Goal: Find contact information: Find contact information

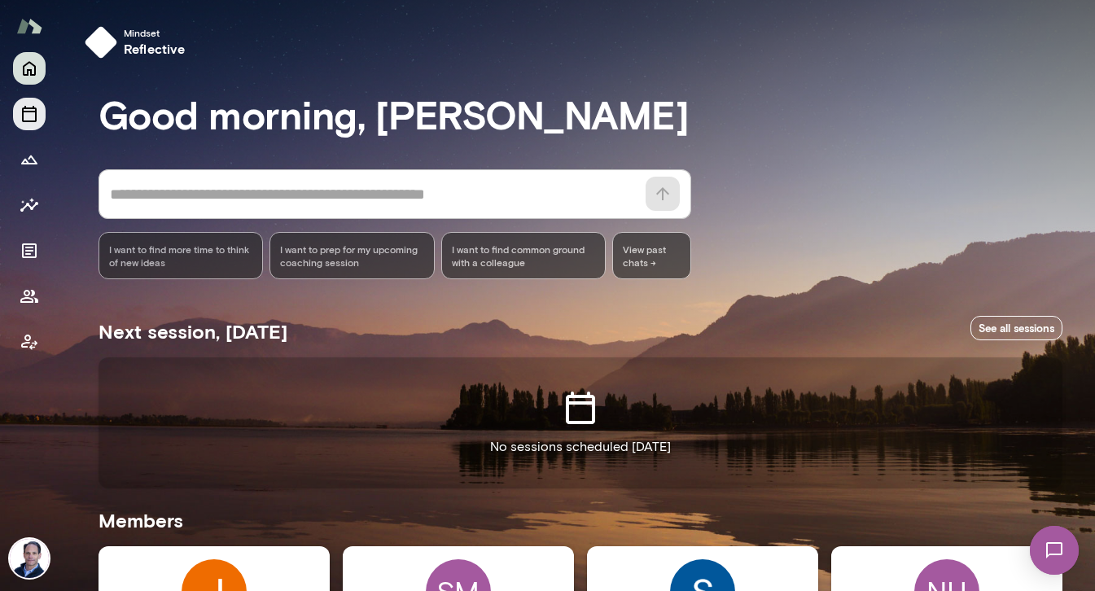
click at [31, 114] on icon "Sessions" at bounding box center [30, 114] width 20 height 20
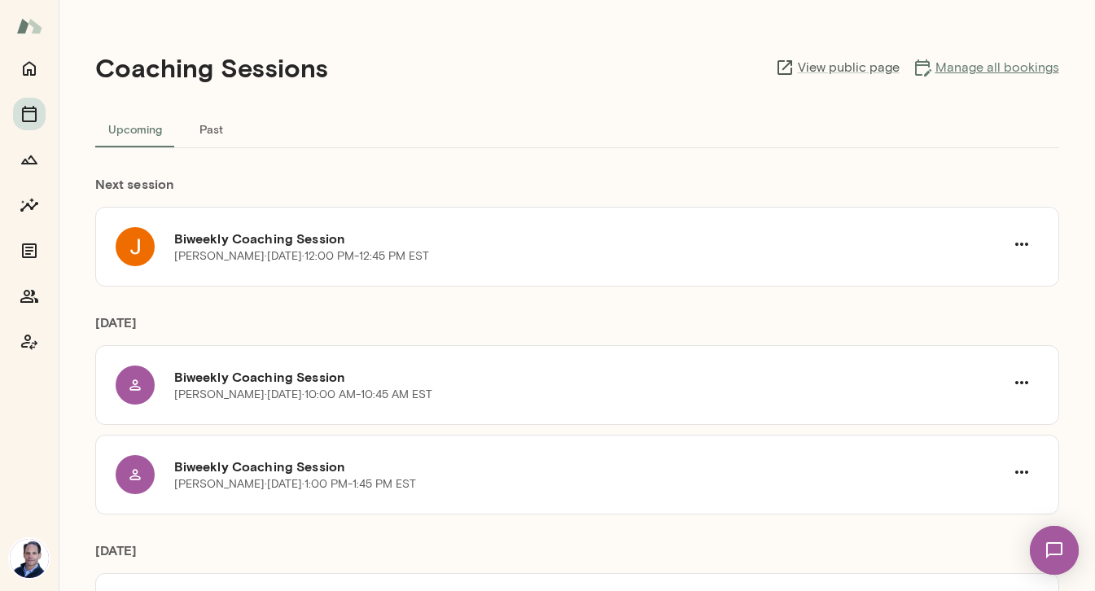
click at [1005, 65] on link "Manage all bookings" at bounding box center [985, 68] width 147 height 20
click at [29, 244] on icon "Documents" at bounding box center [29, 250] width 15 height 15
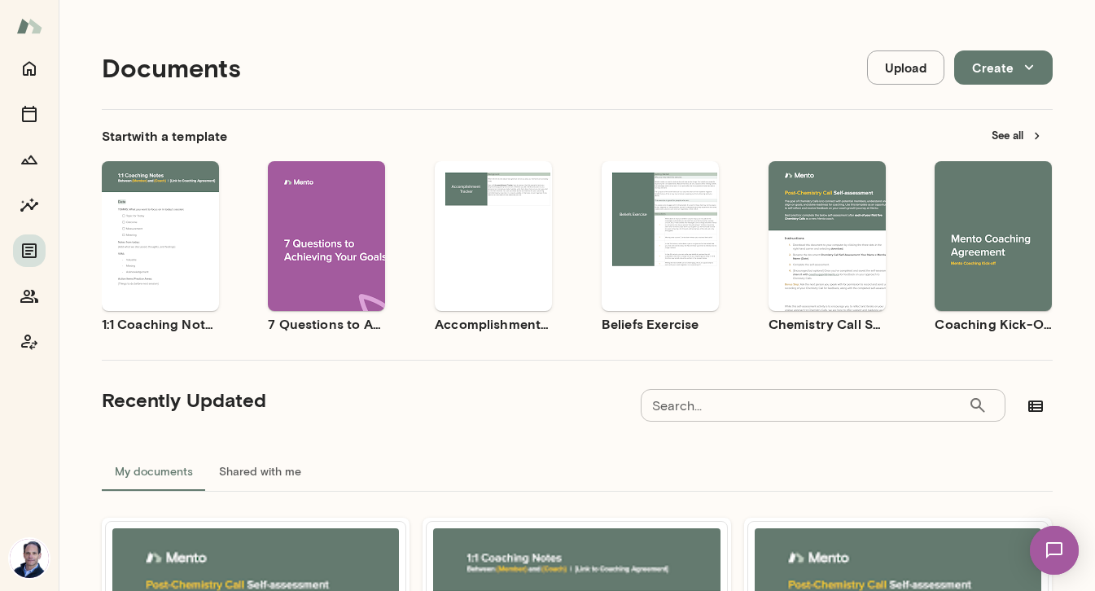
click at [1007, 131] on button "See all" at bounding box center [1017, 135] width 71 height 25
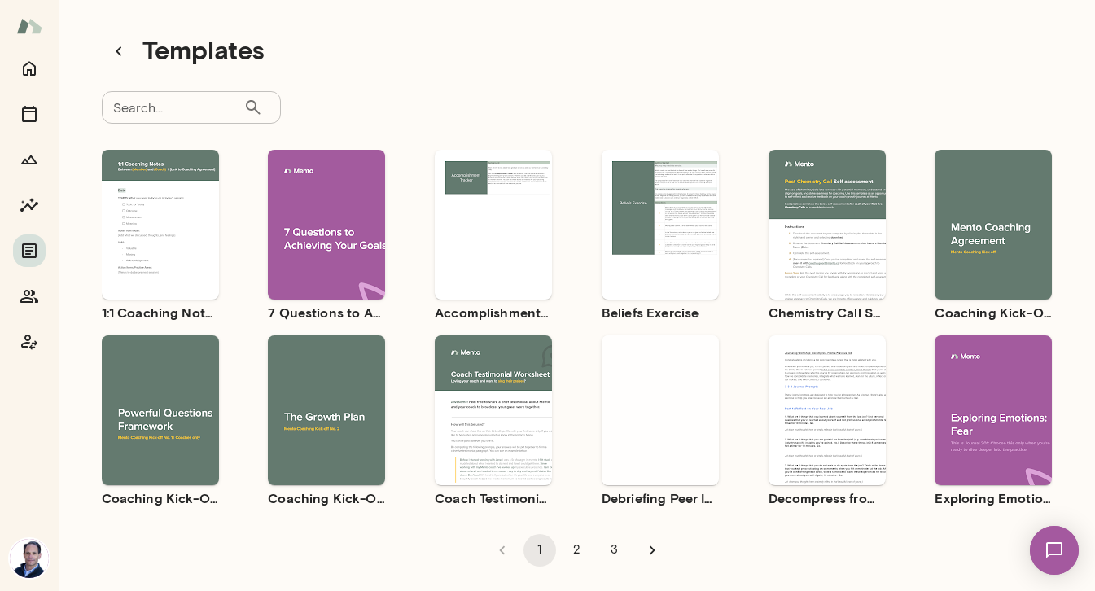
scroll to position [29, 0]
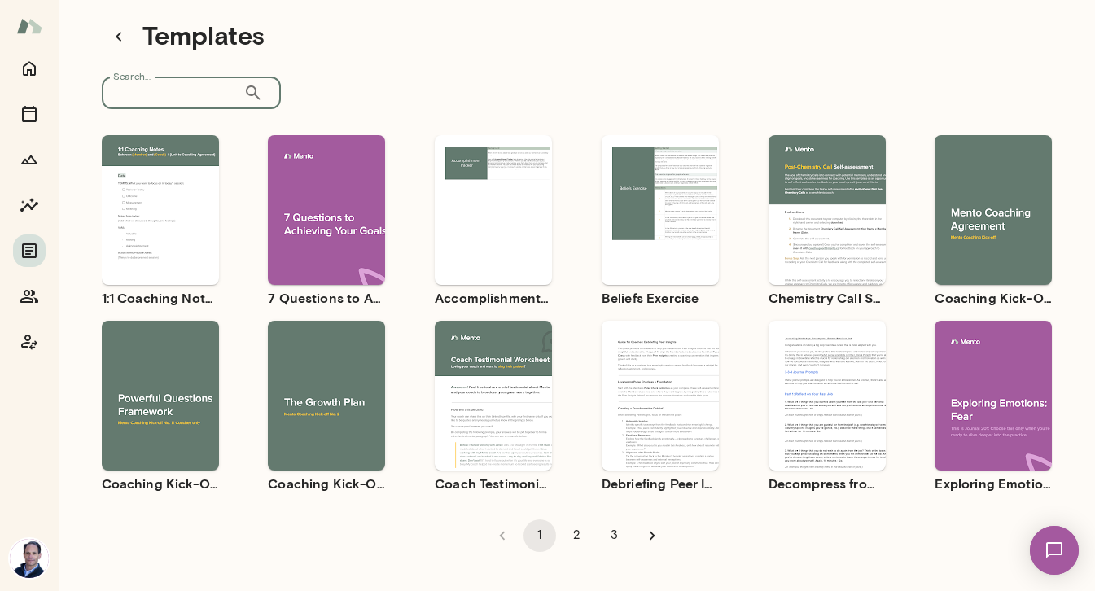
click at [182, 102] on input "Search..." at bounding box center [173, 93] width 142 height 33
click at [27, 342] on icon "Coach app" at bounding box center [29, 342] width 16 height 15
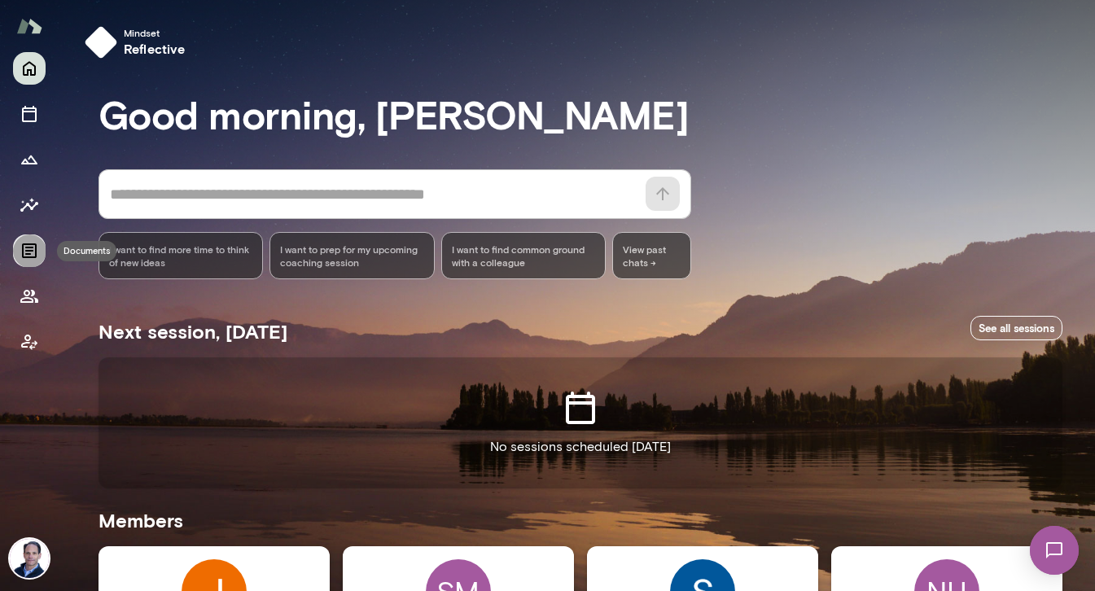
click at [26, 263] on button "Documents" at bounding box center [29, 250] width 33 height 33
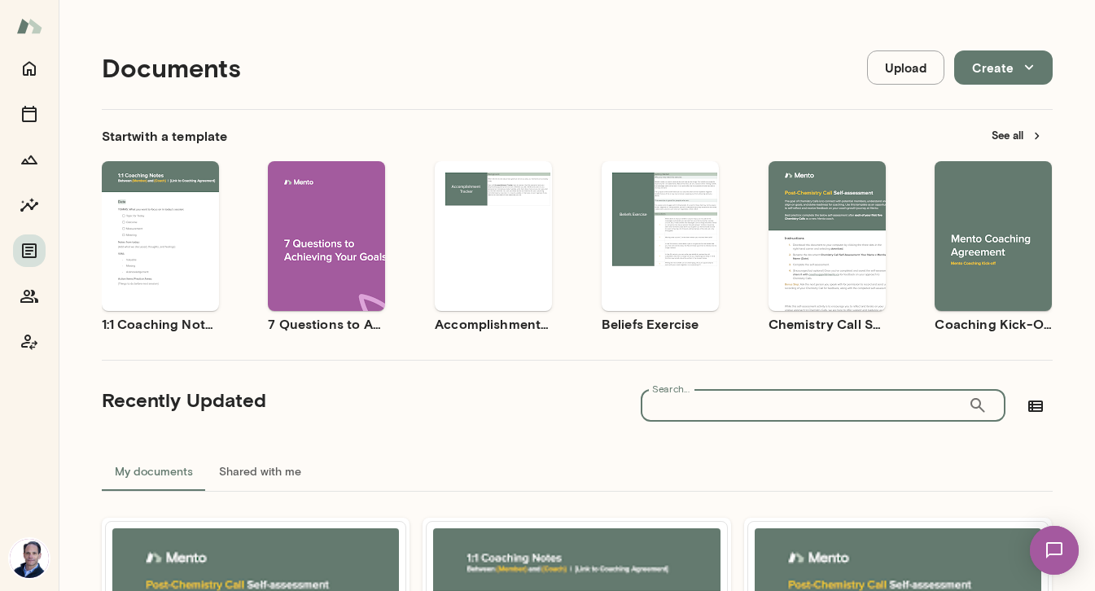
click at [832, 399] on input "Search..." at bounding box center [804, 405] width 327 height 33
type input "********"
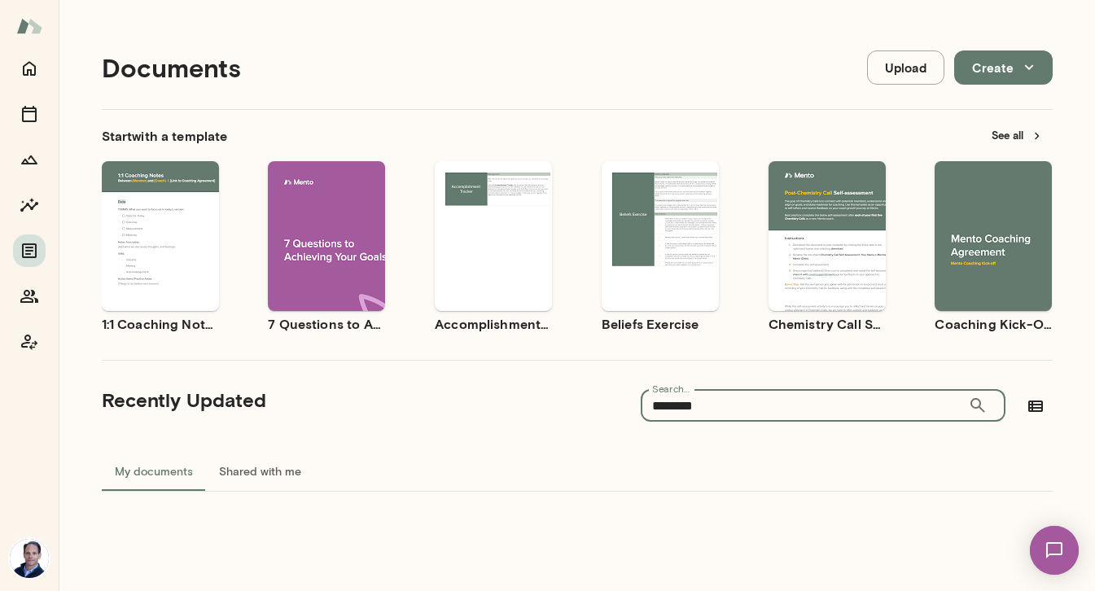
scroll to position [13, 0]
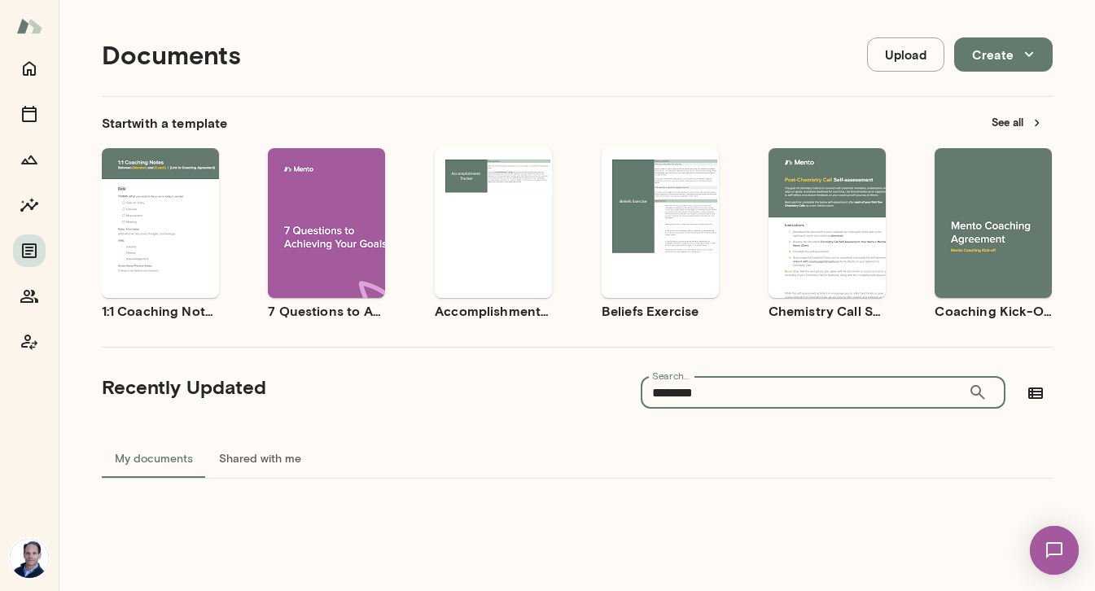
click at [274, 470] on button "Shared with me" at bounding box center [260, 458] width 108 height 39
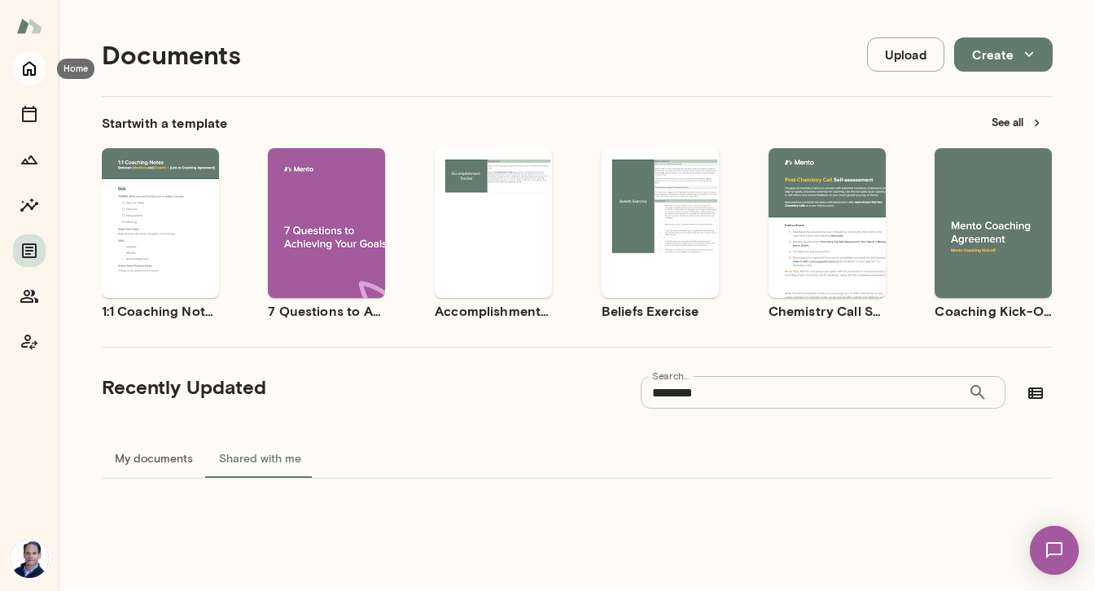
click at [23, 67] on icon "Home" at bounding box center [29, 69] width 13 height 15
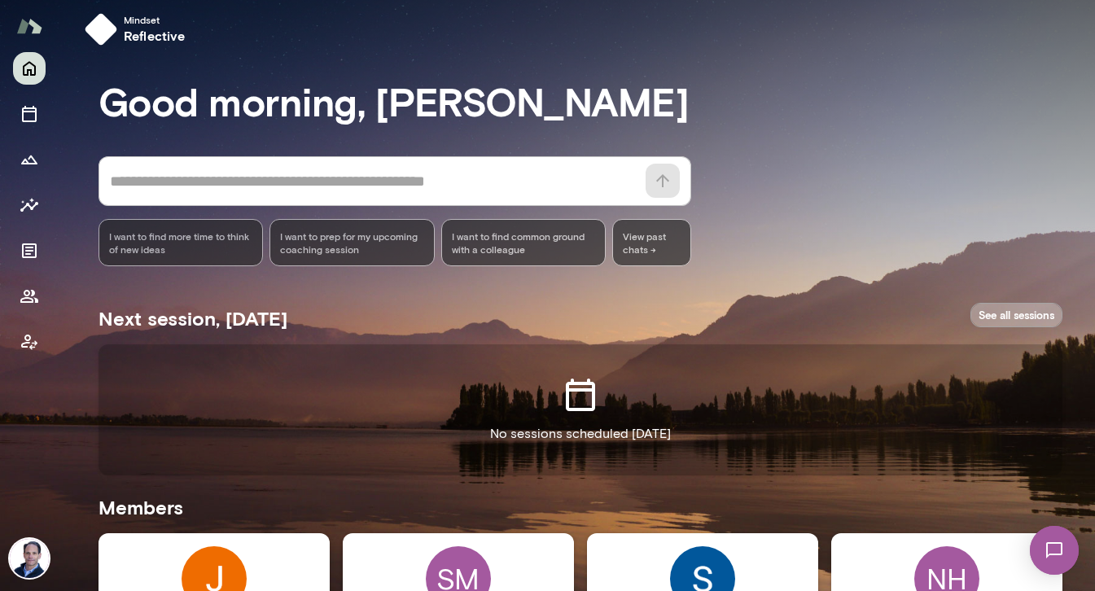
click at [1030, 322] on link "See all sessions" at bounding box center [1016, 315] width 92 height 25
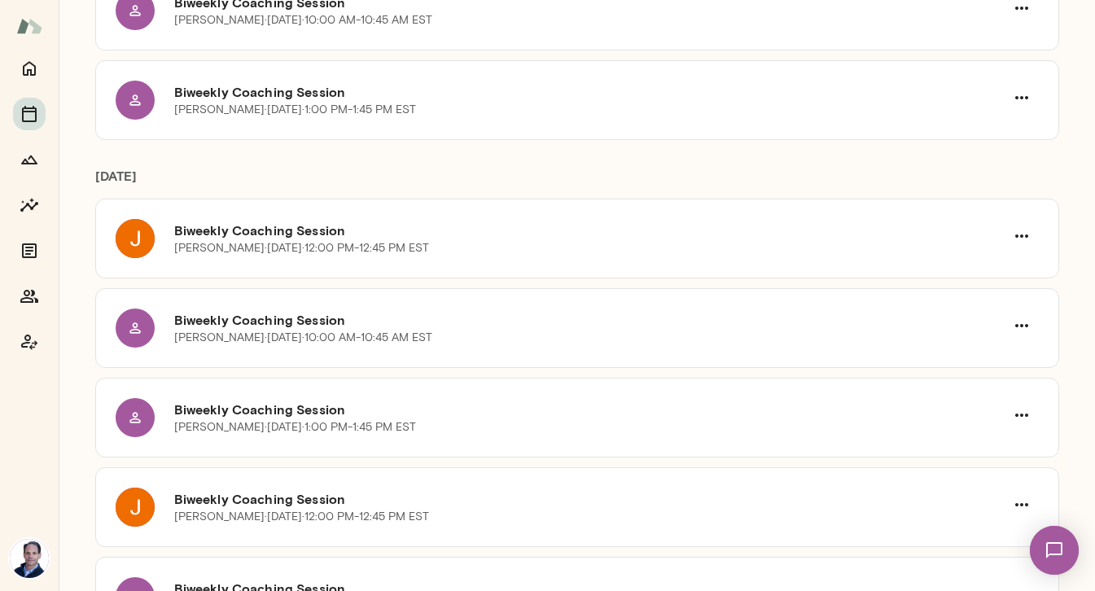
scroll to position [1310, 0]
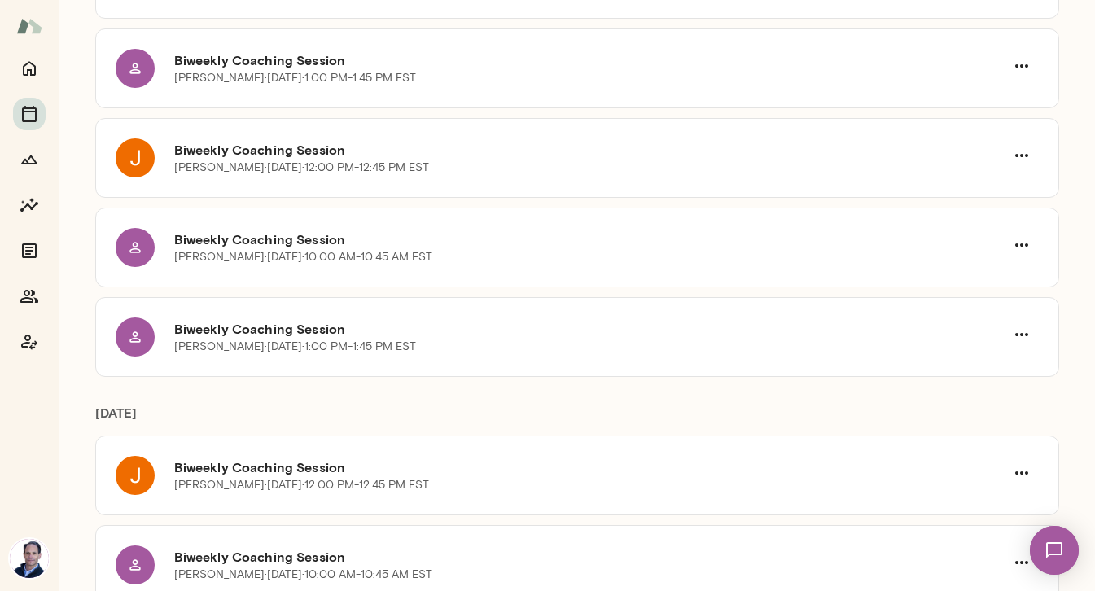
click at [1051, 551] on img at bounding box center [1054, 550] width 67 height 67
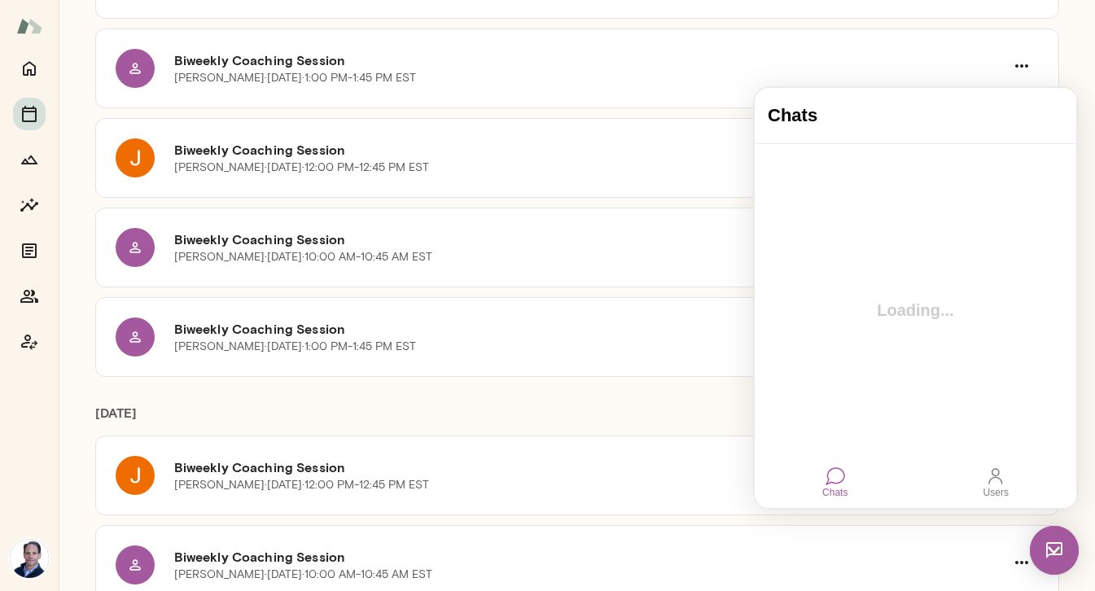
scroll to position [0, 0]
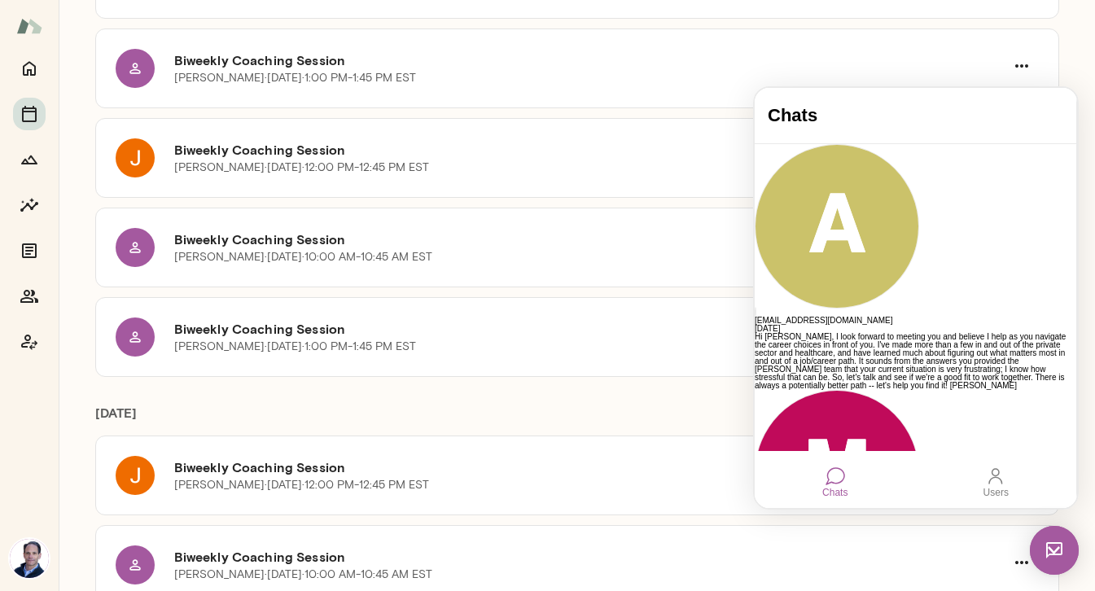
click at [1080, 42] on div "Coaching Sessions View public page Manage all bookings Upcoming Past Next sessi…" at bounding box center [577, 295] width 1036 height 591
click at [1065, 534] on img at bounding box center [1054, 550] width 49 height 49
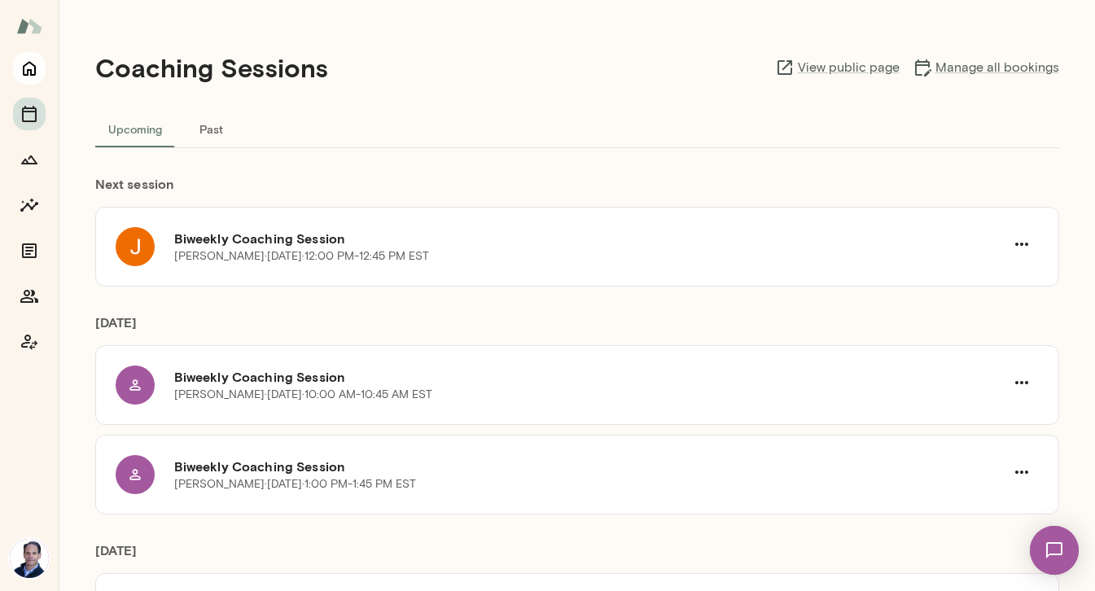
click at [28, 65] on icon "Home" at bounding box center [30, 69] width 20 height 20
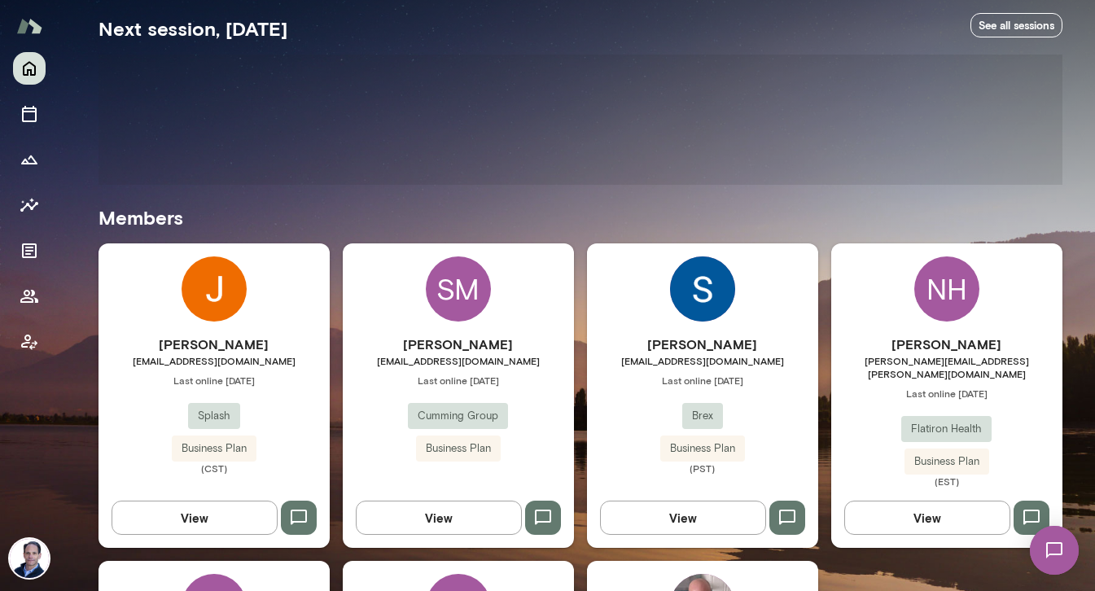
scroll to position [324, 0]
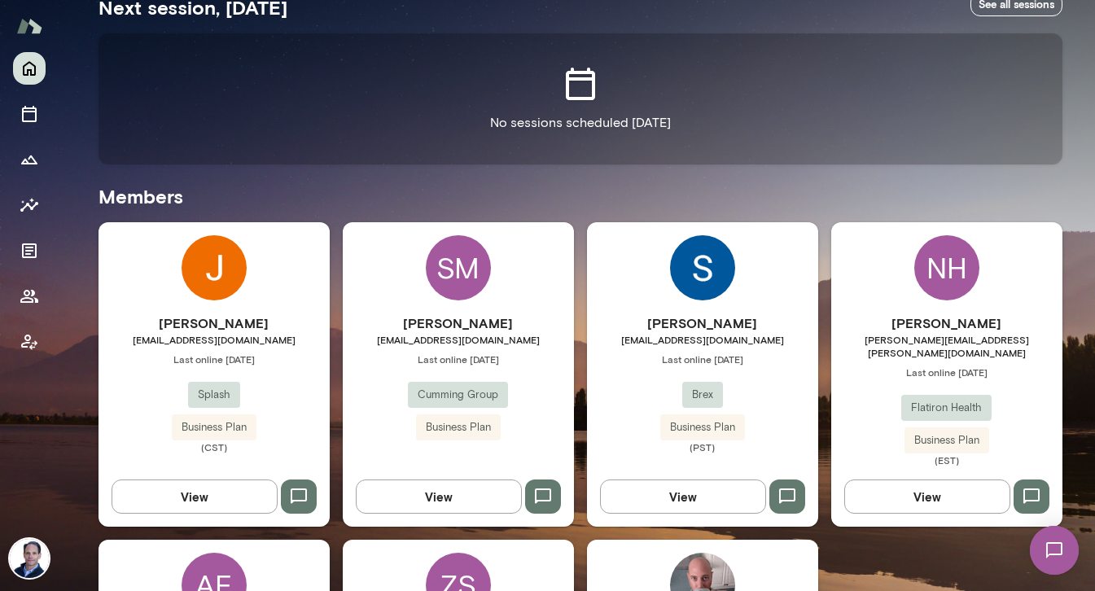
click at [436, 319] on h6 "Steven McKessey" at bounding box center [458, 323] width 231 height 20
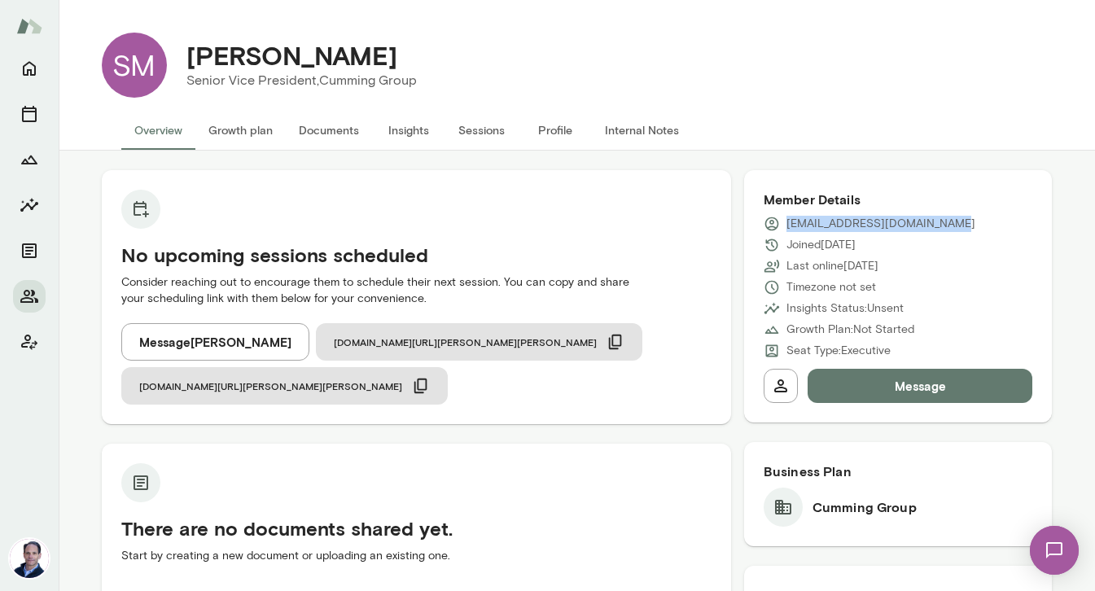
drag, startPoint x: 959, startPoint y: 221, endPoint x: 788, endPoint y: 228, distance: 171.1
click at [788, 228] on div "smckessey@cumming-group.com" at bounding box center [897, 224] width 269 height 16
copy p "smckessey@cumming-group.com"
